Goal: Information Seeking & Learning: Understand process/instructions

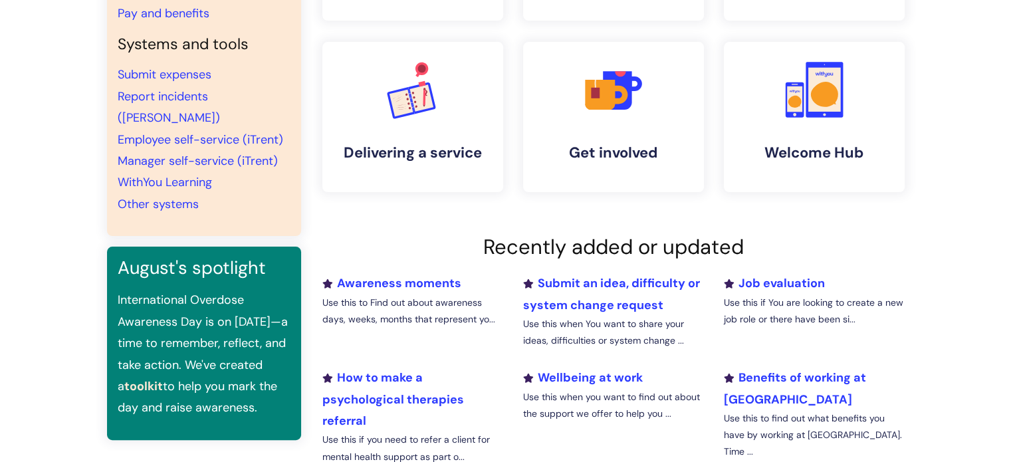
scroll to position [199, 0]
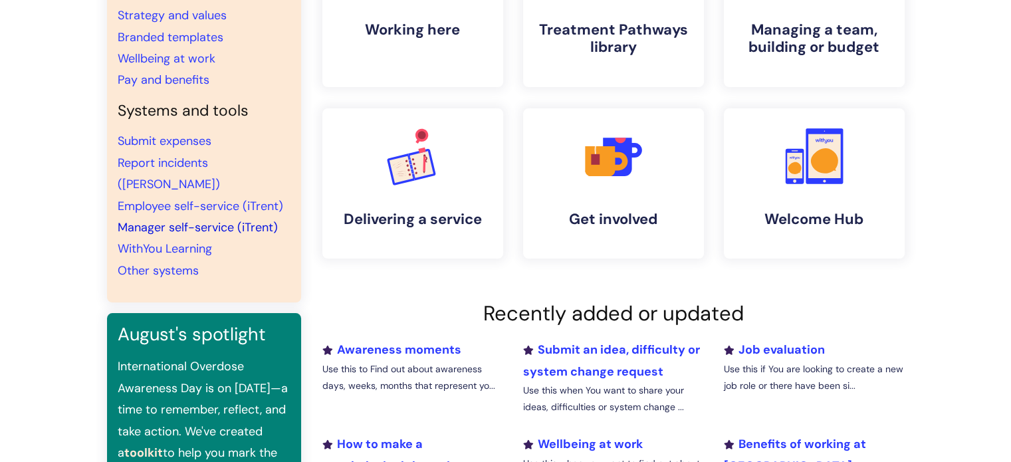
click at [175, 219] on link "Manager self-service (iTrent)" at bounding box center [198, 227] width 160 height 16
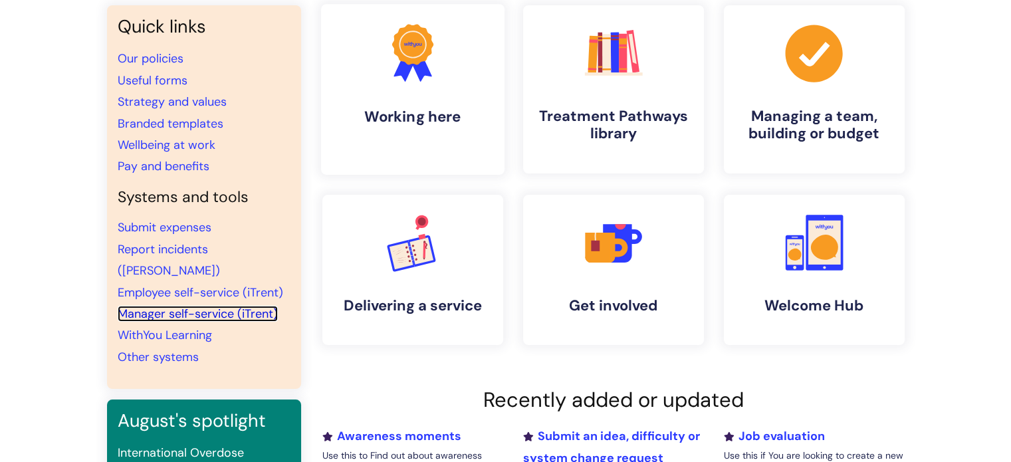
scroll to position [0, 0]
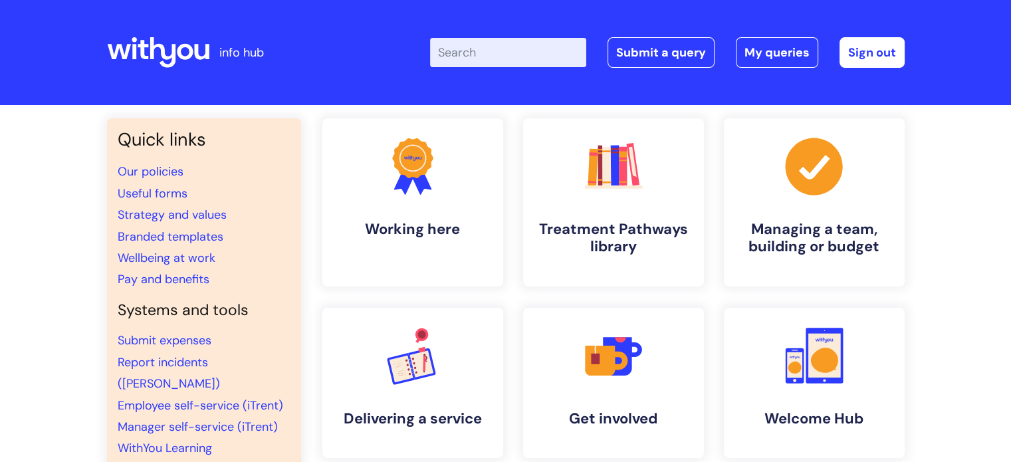
click at [477, 50] on input "Enter your search term here..." at bounding box center [508, 52] width 156 height 29
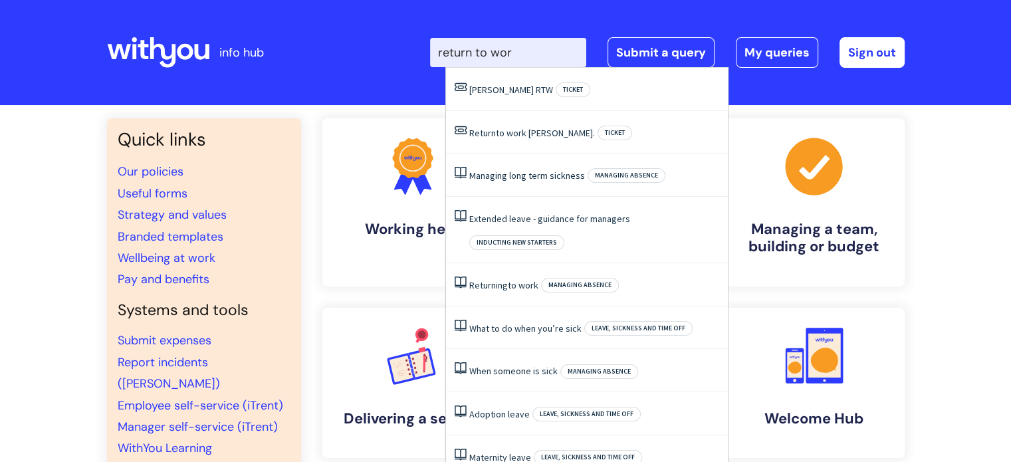
type input "return to work"
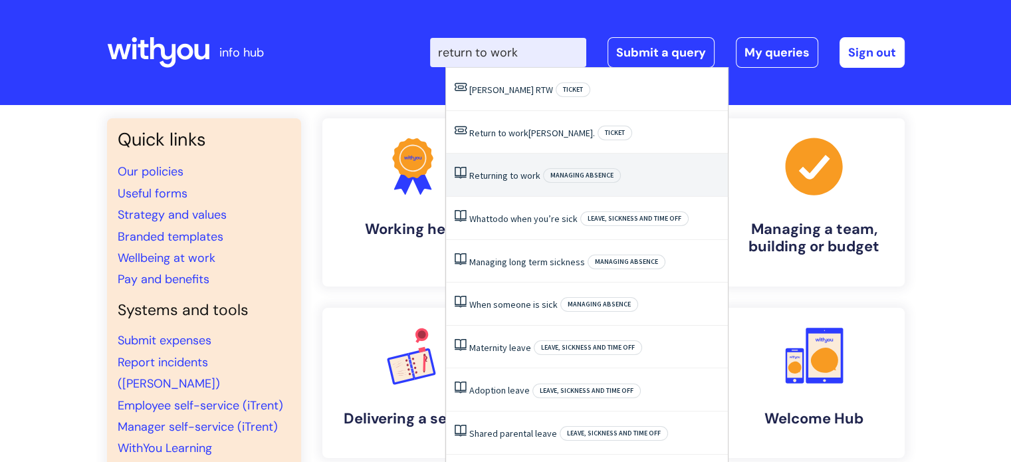
click at [505, 176] on span "Returning" at bounding box center [488, 176] width 39 height 12
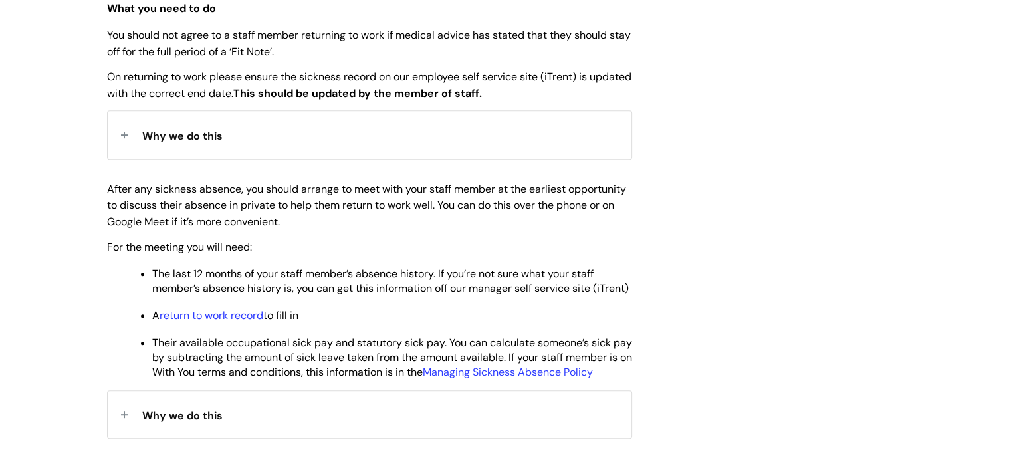
scroll to position [598, 0]
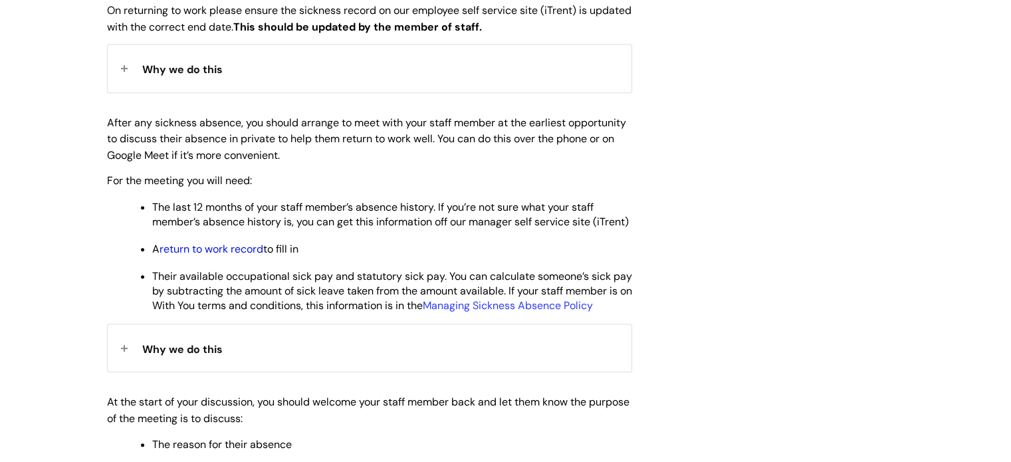
click at [224, 256] on link "return to work record" at bounding box center [212, 249] width 104 height 14
